Goal: Information Seeking & Learning: Understand process/instructions

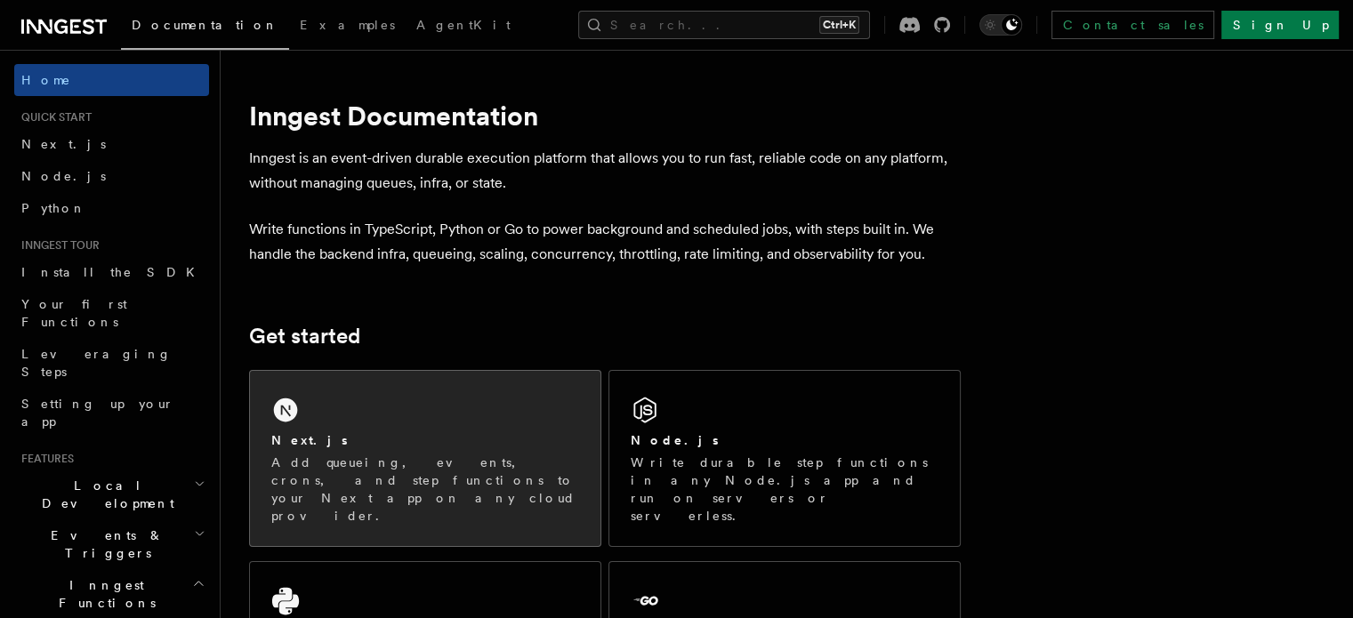
click at [423, 446] on div "Next.js" at bounding box center [425, 440] width 308 height 19
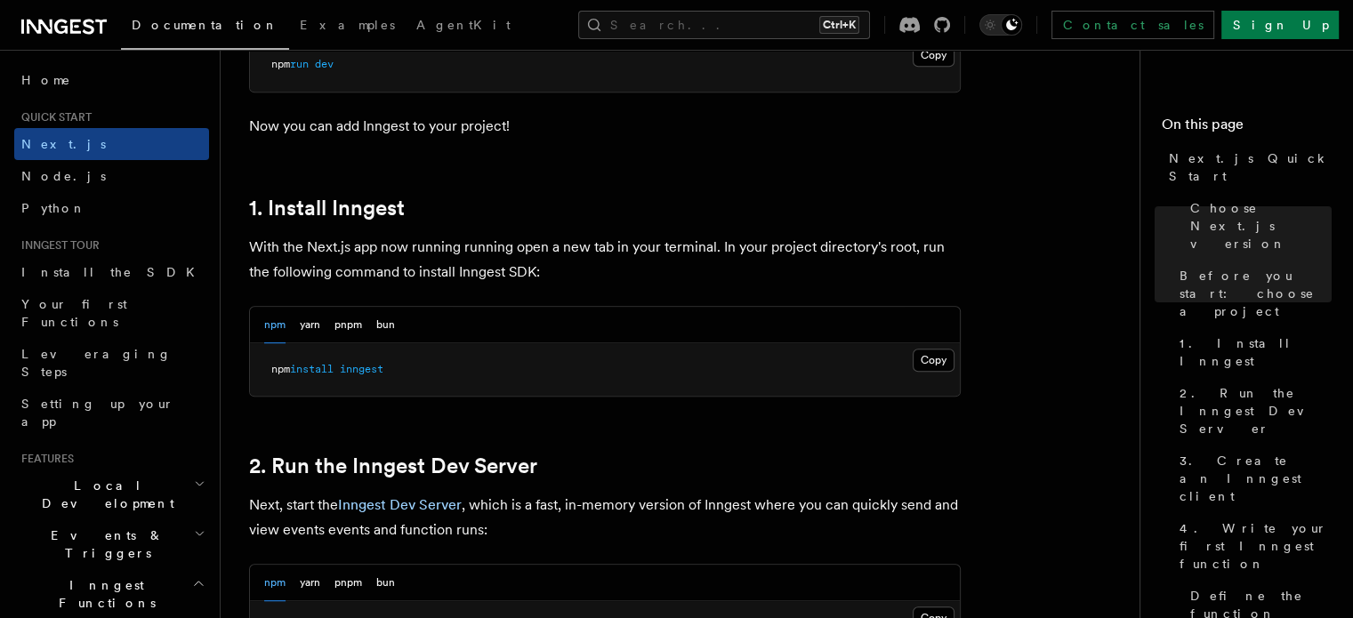
scroll to position [889, 0]
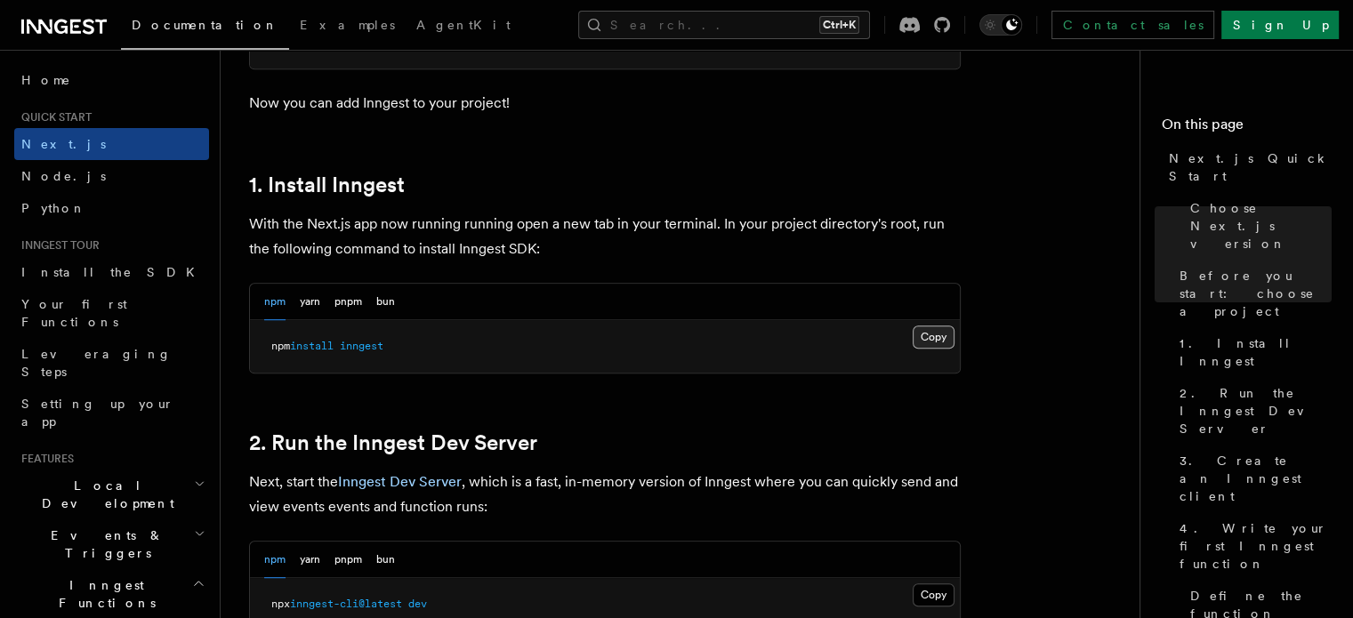
click at [932, 339] on button "Copy Copied" at bounding box center [933, 336] width 42 height 23
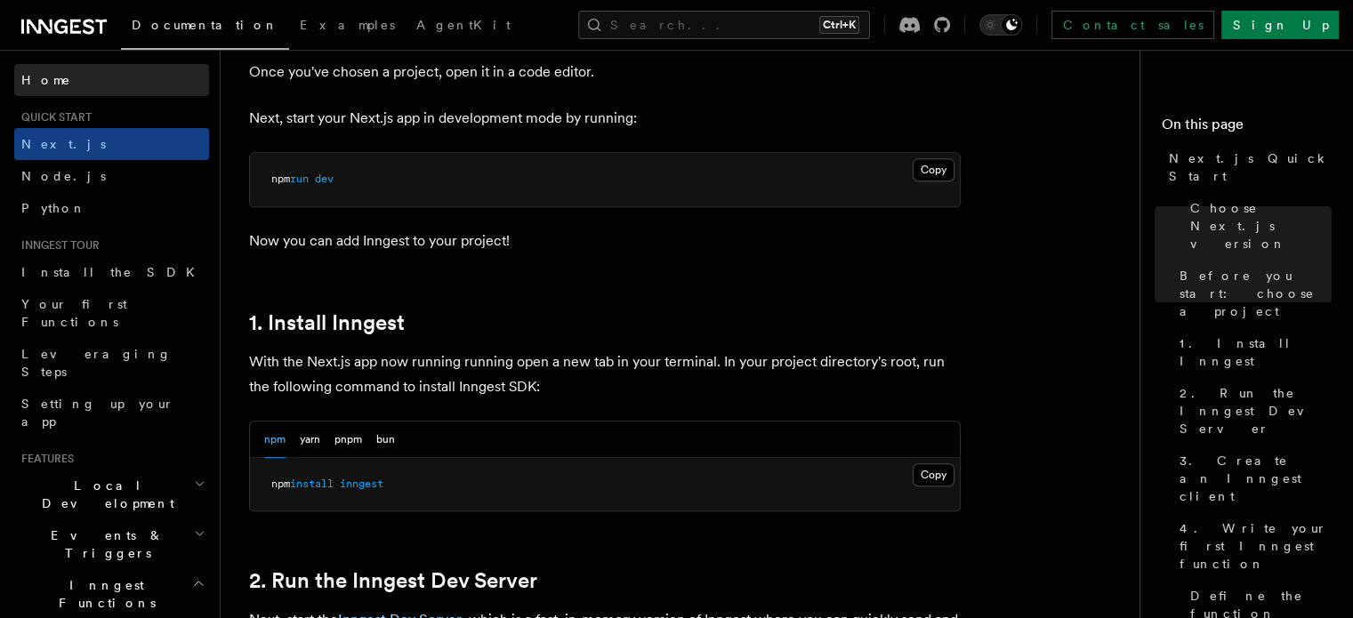
scroll to position [711, 0]
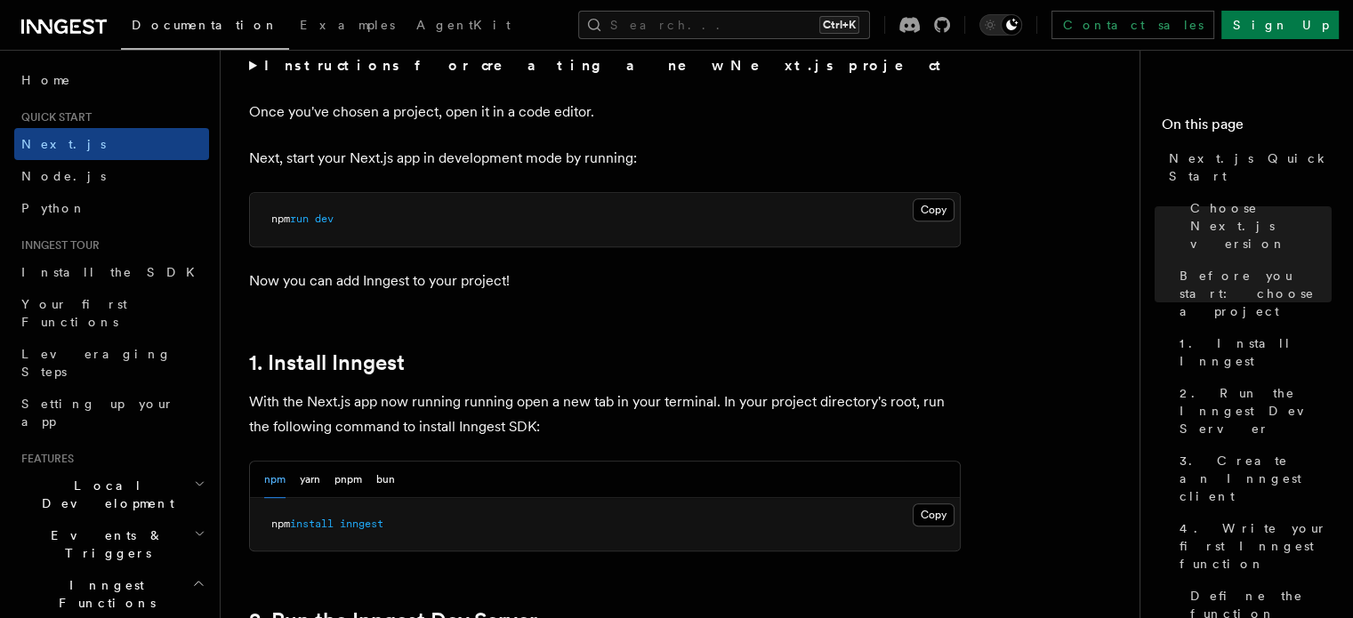
click at [65, 26] on icon at bounding box center [60, 27] width 13 height 14
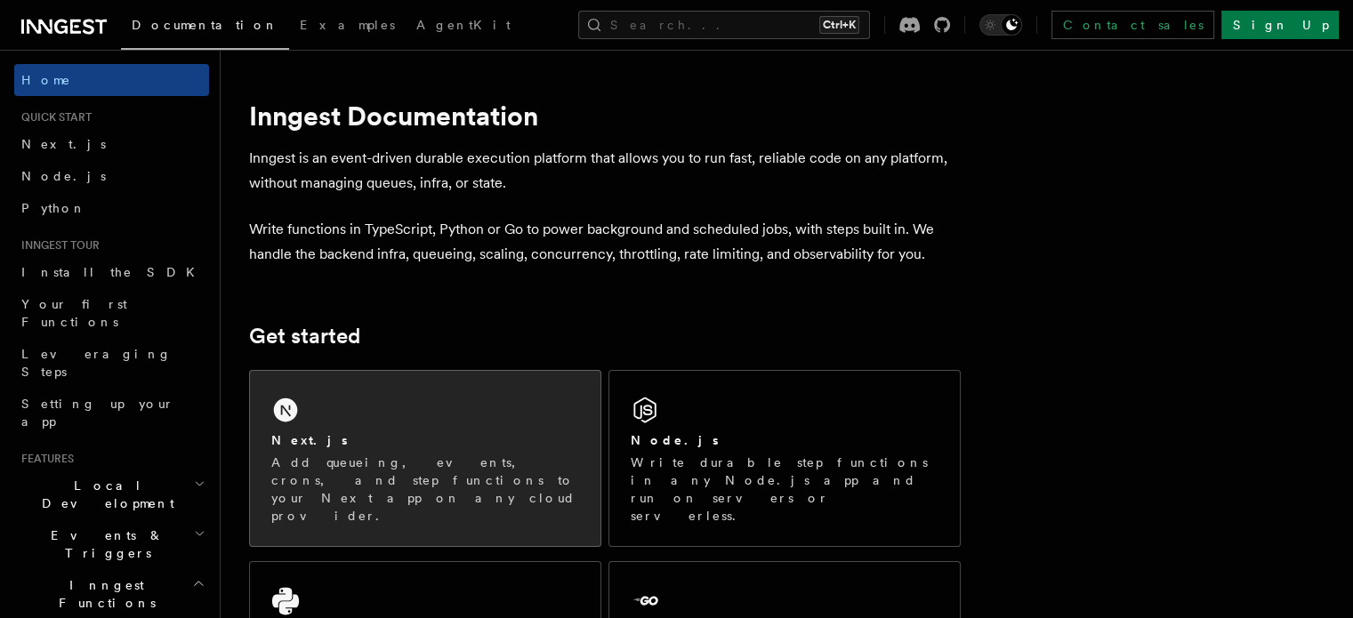
click at [415, 454] on p "Add queueing, events, crons, and step functions to your Next app on any cloud p…" at bounding box center [425, 489] width 308 height 71
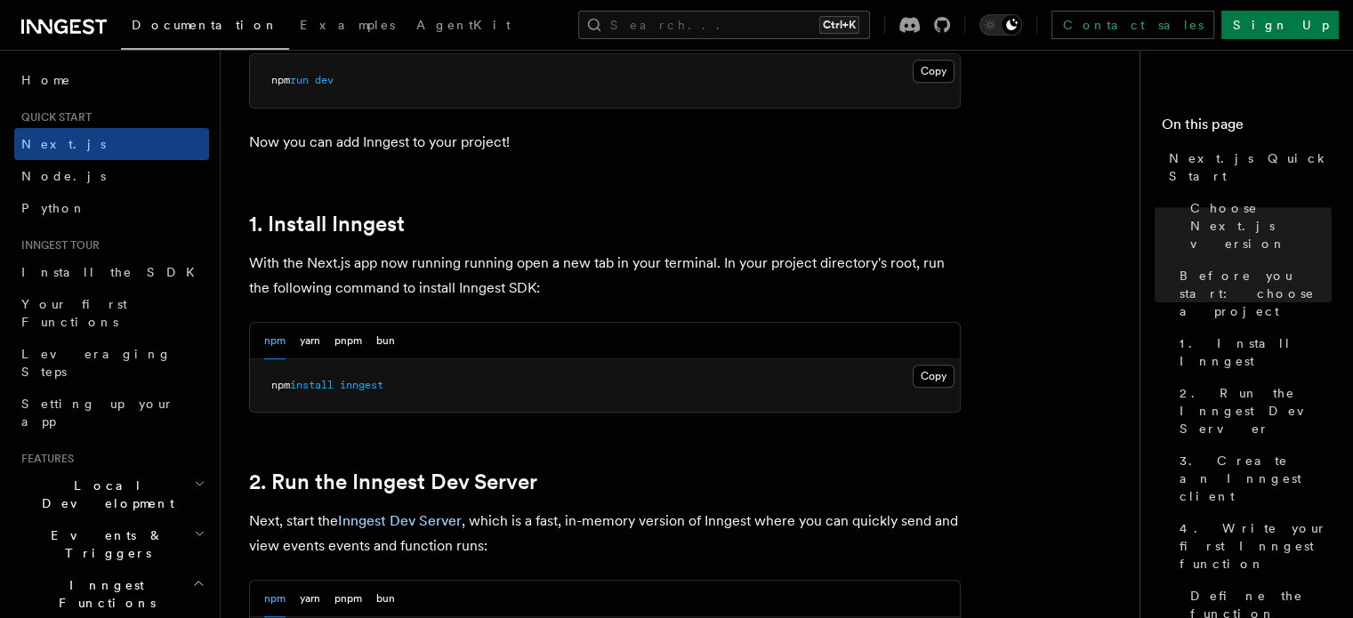
scroll to position [978, 0]
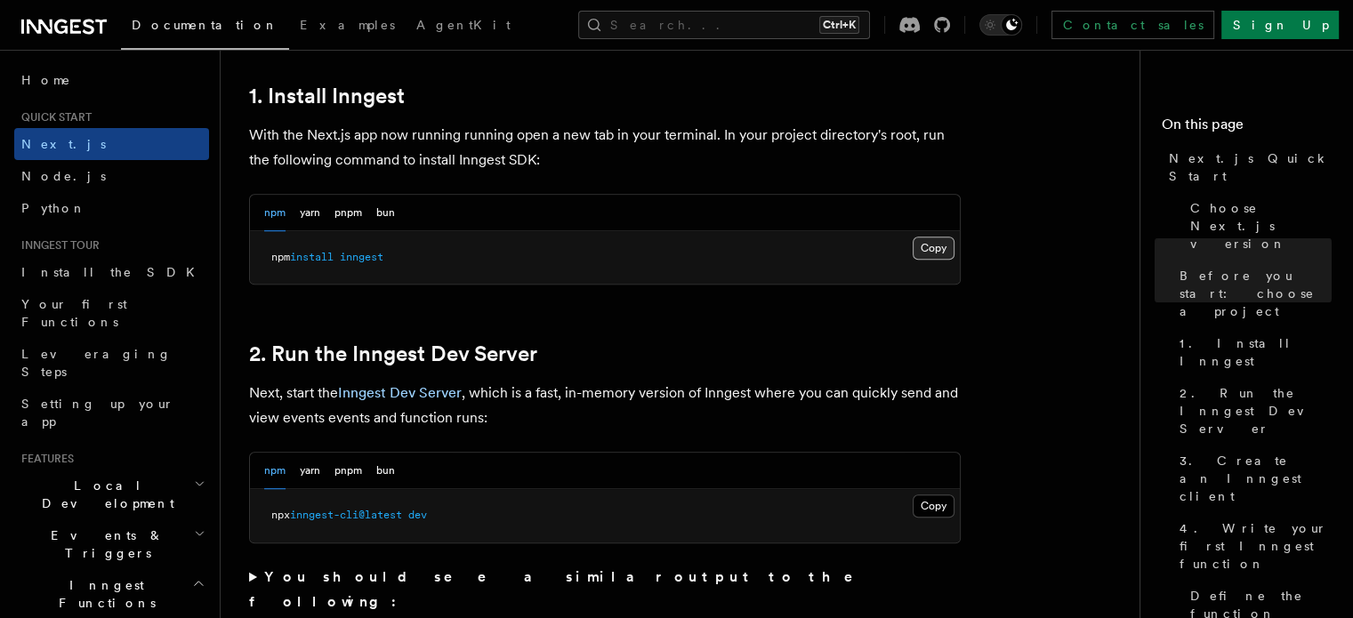
click at [934, 244] on button "Copy Copied" at bounding box center [933, 248] width 42 height 23
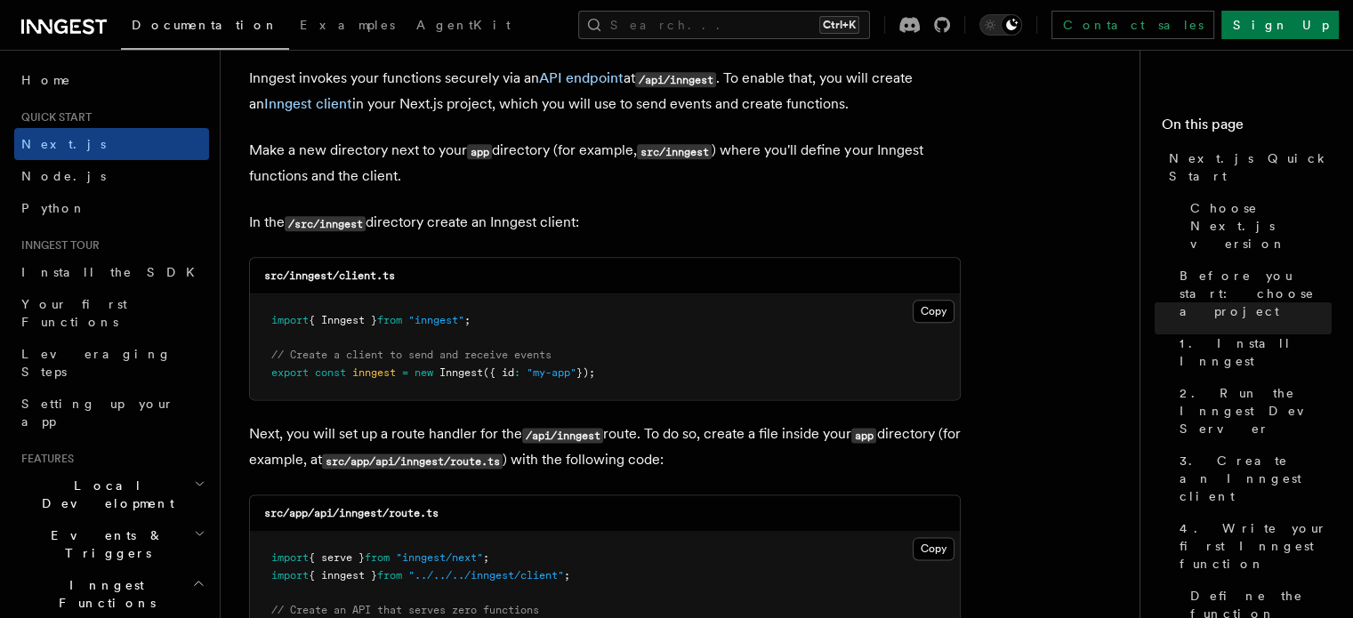
scroll to position [2134, 0]
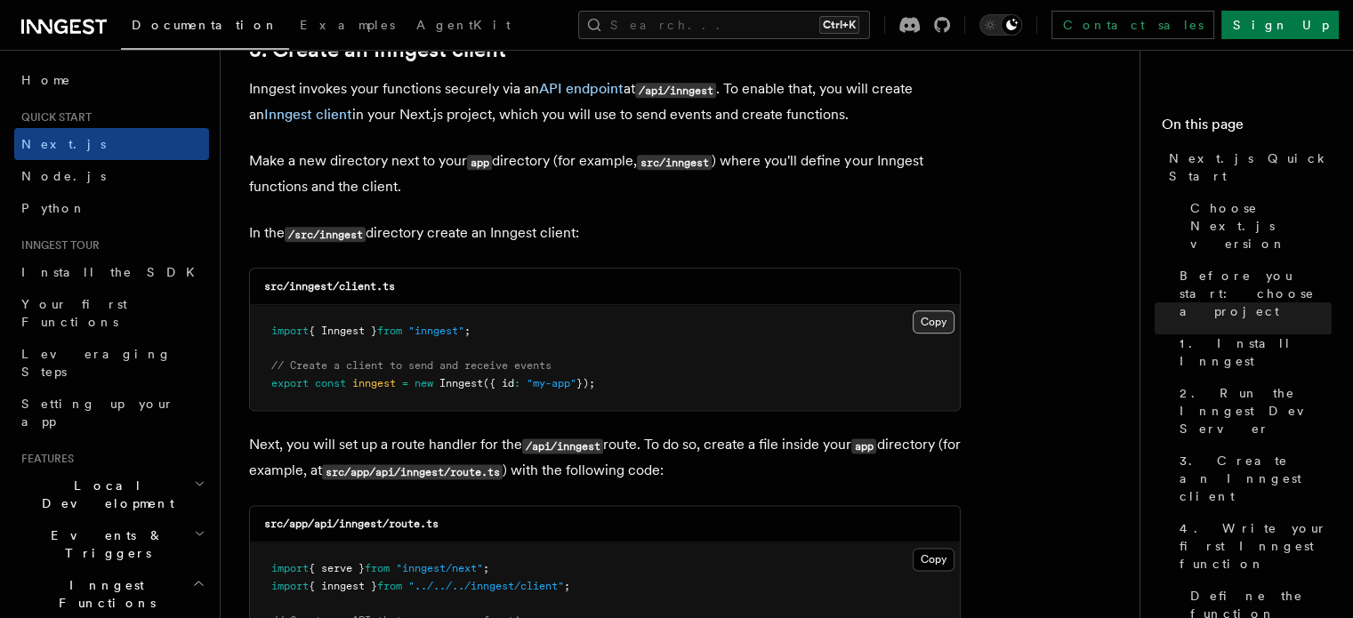
click at [931, 323] on button "Copy Copied" at bounding box center [933, 321] width 42 height 23
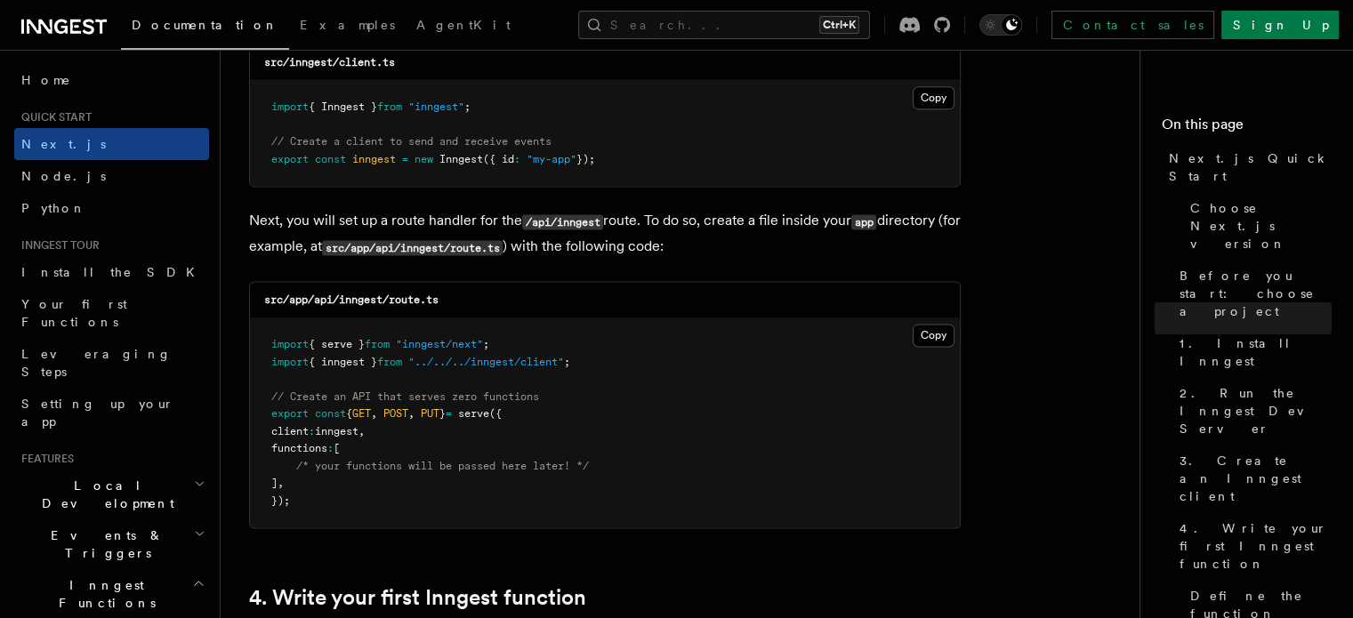
scroll to position [2401, 0]
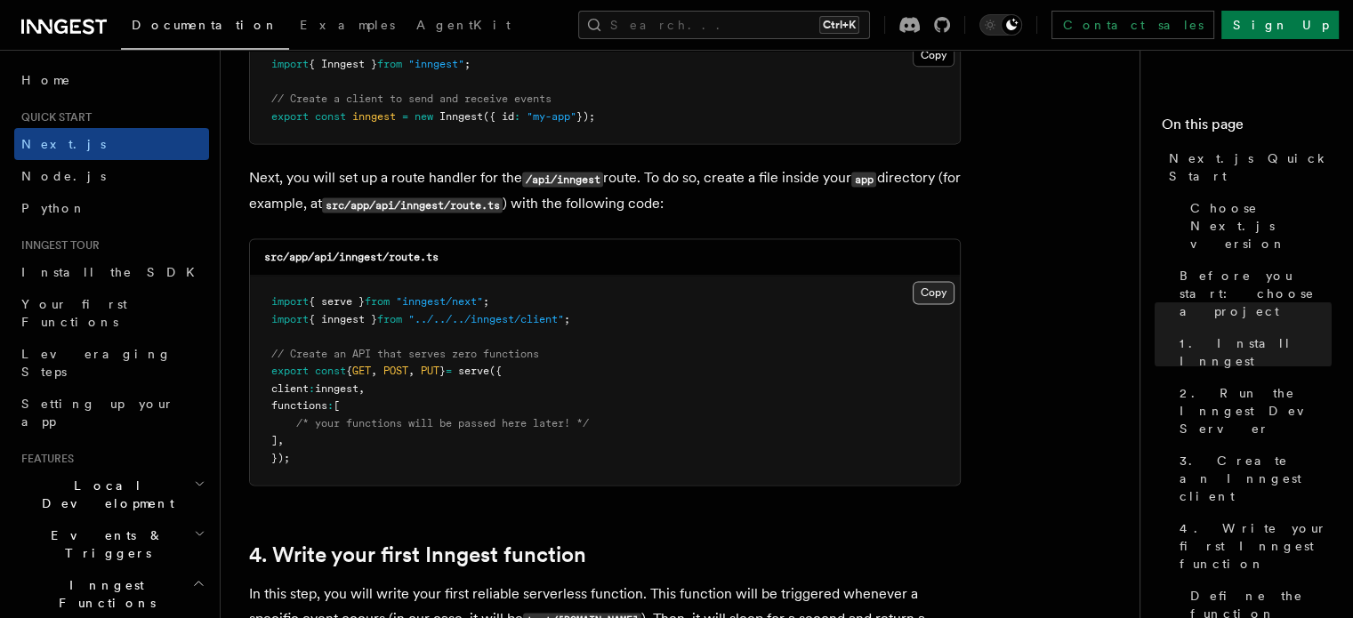
click at [927, 295] on button "Copy Copied" at bounding box center [933, 292] width 42 height 23
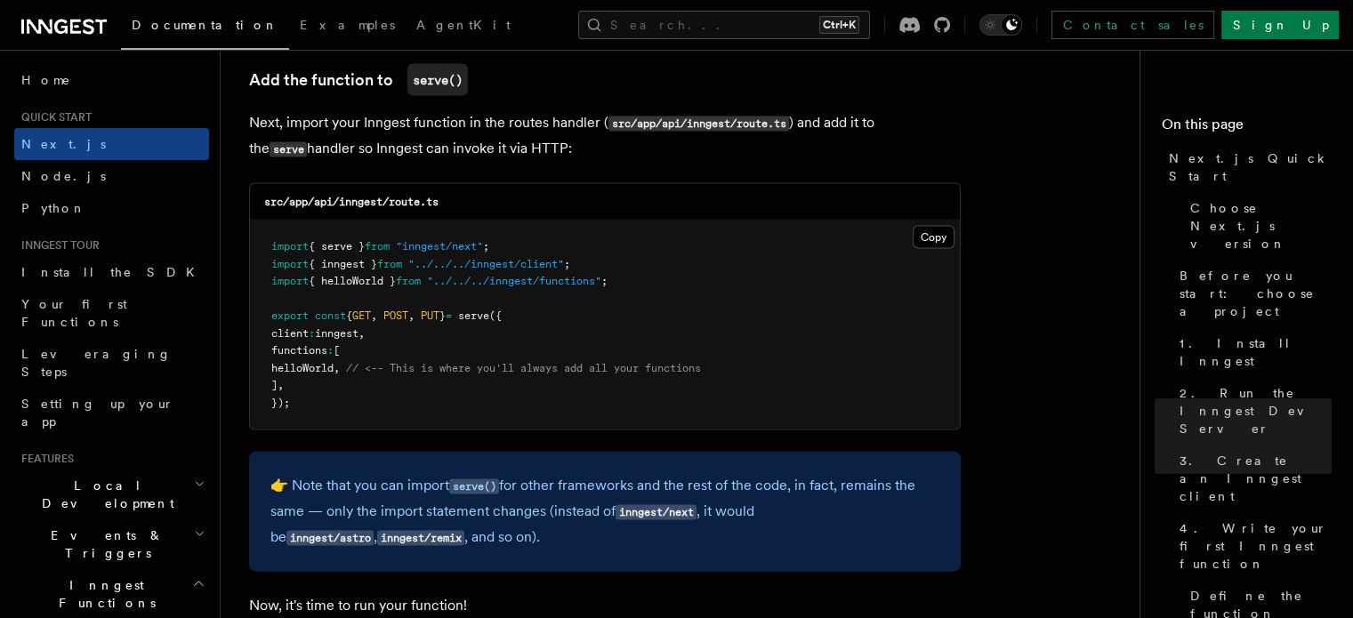
scroll to position [3468, 0]
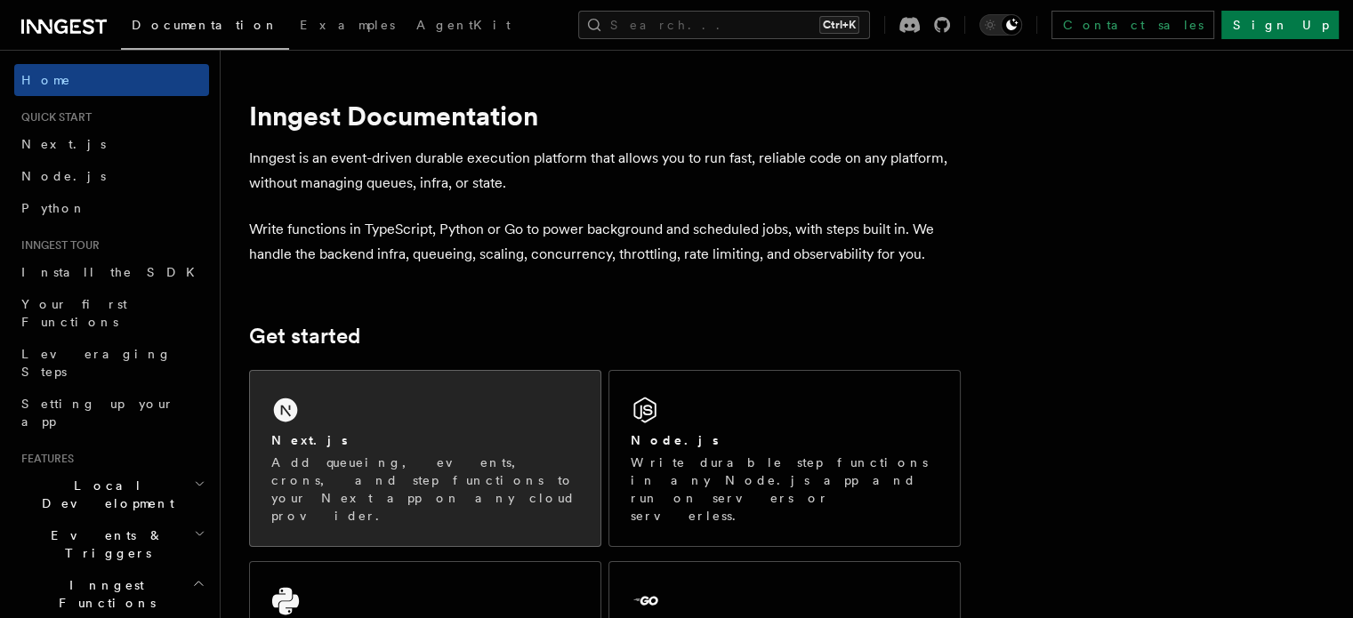
click at [420, 437] on div "Next.js" at bounding box center [425, 440] width 308 height 19
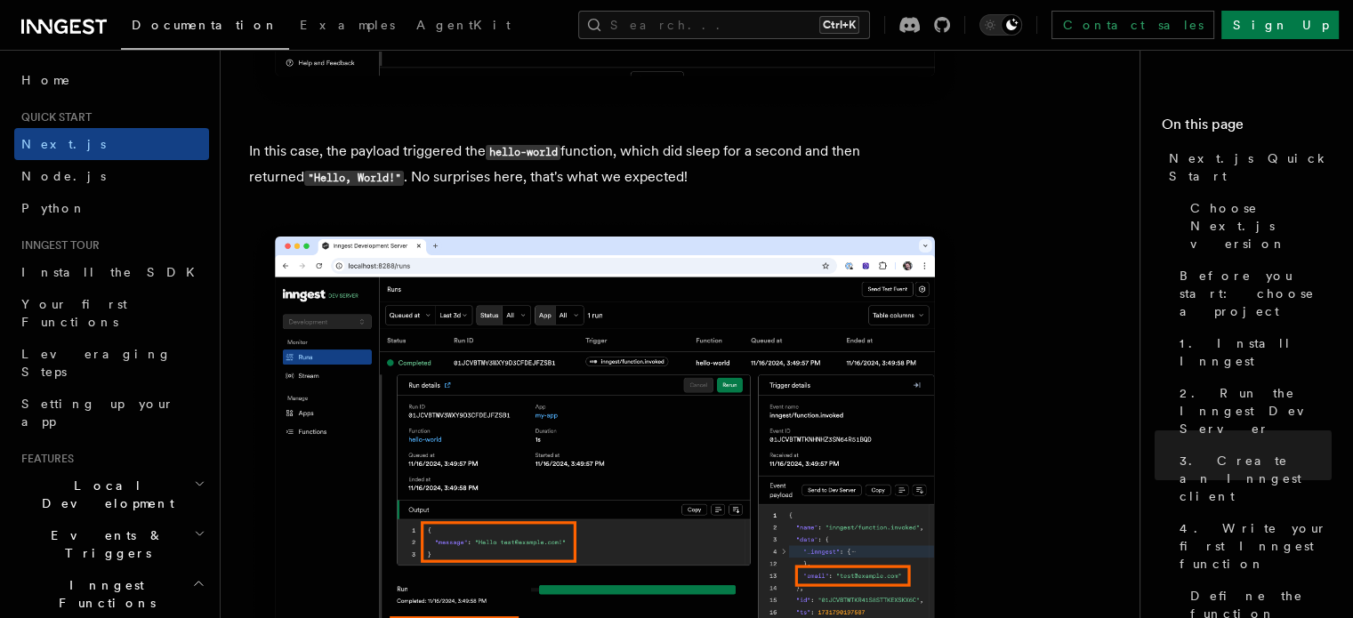
scroll to position [7114, 0]
